Goal: Navigation & Orientation: Find specific page/section

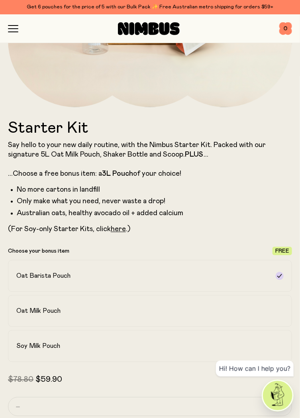
scroll to position [231, 0]
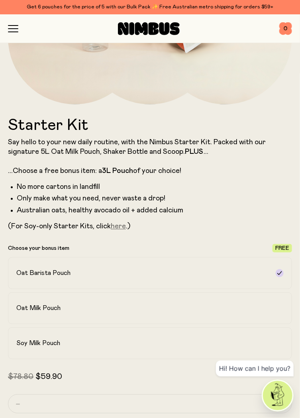
click at [119, 229] on link "here" at bounding box center [118, 226] width 15 height 7
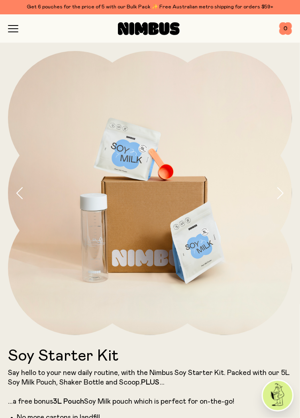
click at [15, 32] on icon "button" at bounding box center [13, 32] width 10 height 0
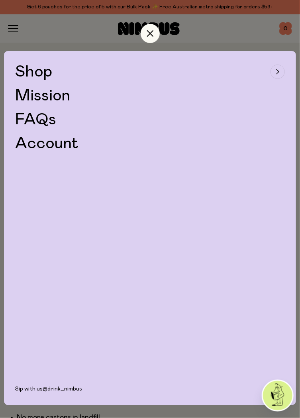
click at [35, 71] on span "Shop" at bounding box center [33, 72] width 37 height 16
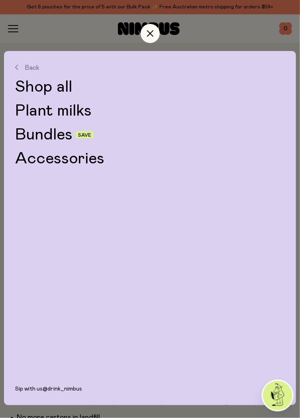
click at [31, 114] on link "Plant milks" at bounding box center [150, 111] width 270 height 16
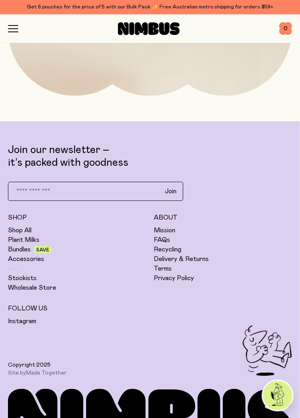
scroll to position [1201, 0]
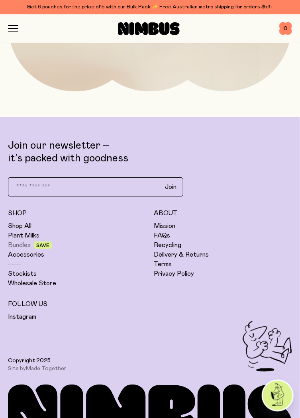
click at [22, 244] on link "Bundles" at bounding box center [19, 245] width 23 height 8
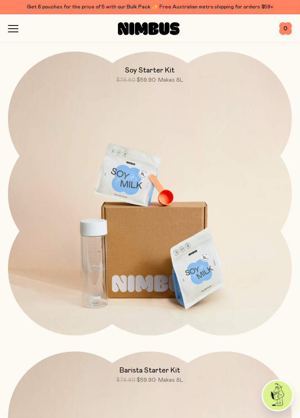
scroll to position [356, 0]
